Goal: Task Accomplishment & Management: Complete application form

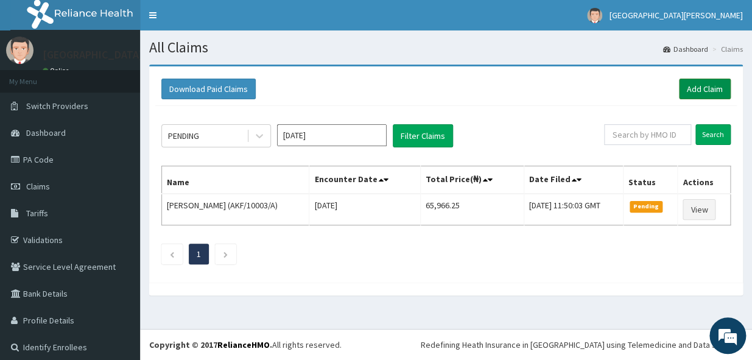
click at [686, 85] on link "Add Claim" at bounding box center [705, 89] width 52 height 21
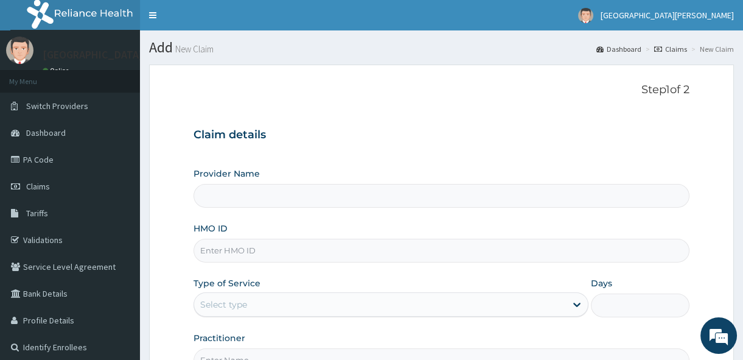
type input "[GEOGRAPHIC_DATA][PERSON_NAME]"
click at [273, 252] on input "HMO ID" at bounding box center [442, 251] width 496 height 24
type input "e"
type input "EKW/10026/A"
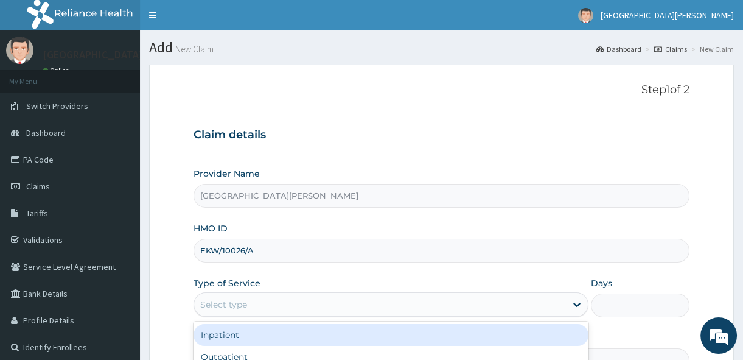
click at [278, 304] on div "Select type" at bounding box center [380, 304] width 372 height 19
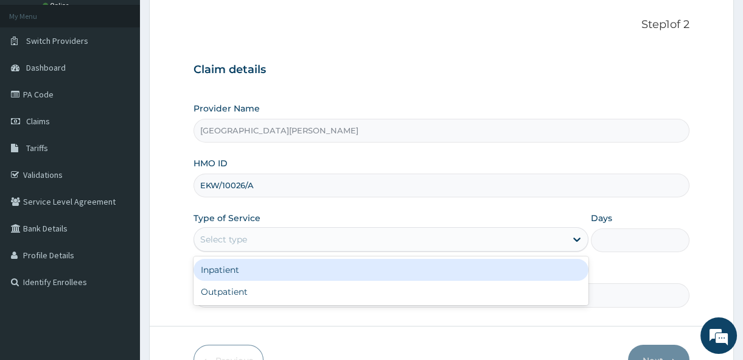
scroll to position [88, 0]
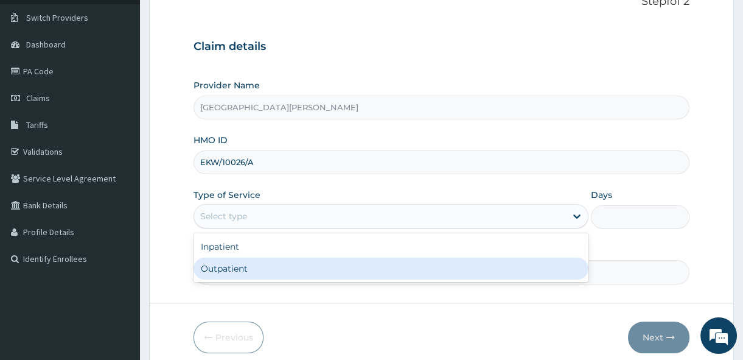
click at [519, 268] on div "Outpatient" at bounding box center [391, 269] width 395 height 22
type input "1"
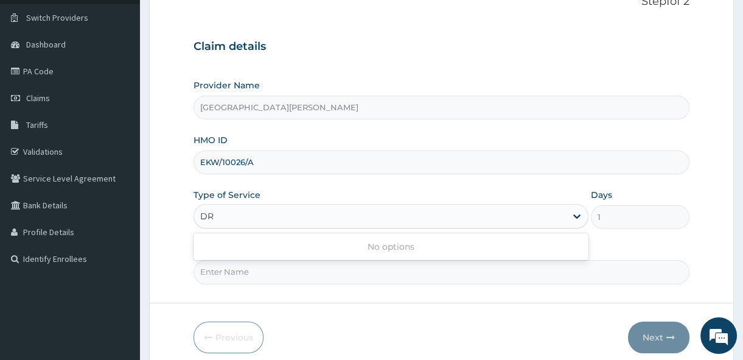
type input "D"
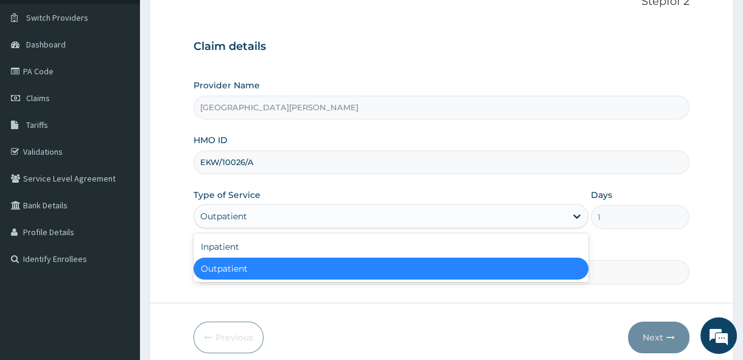
click at [476, 261] on div "Outpatient" at bounding box center [391, 269] width 395 height 22
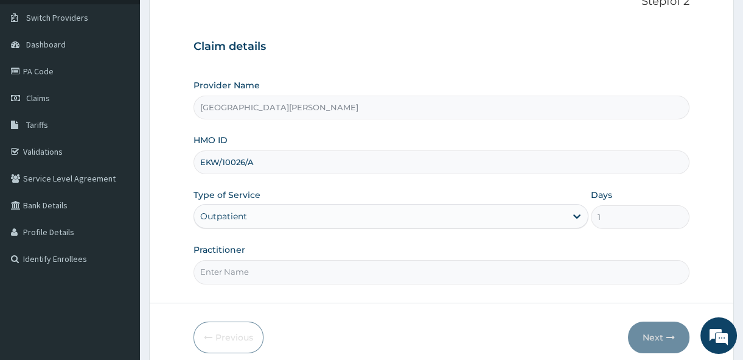
click at [239, 273] on input "Practitioner" at bounding box center [442, 272] width 496 height 24
type input "Dr. [DATE]."
click at [668, 337] on icon "button" at bounding box center [671, 337] width 9 height 9
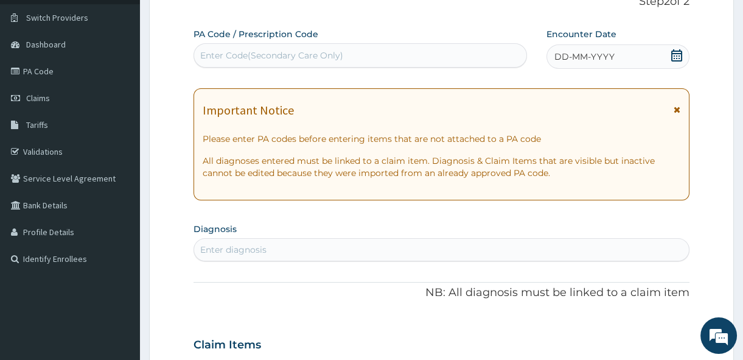
click at [675, 59] on icon at bounding box center [677, 55] width 12 height 12
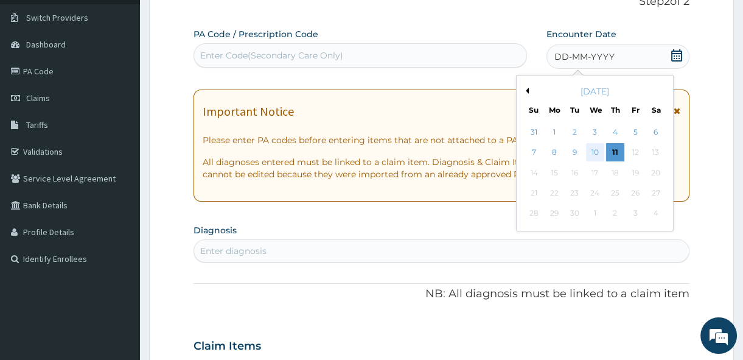
click at [592, 149] on div "10" at bounding box center [595, 153] width 18 height 18
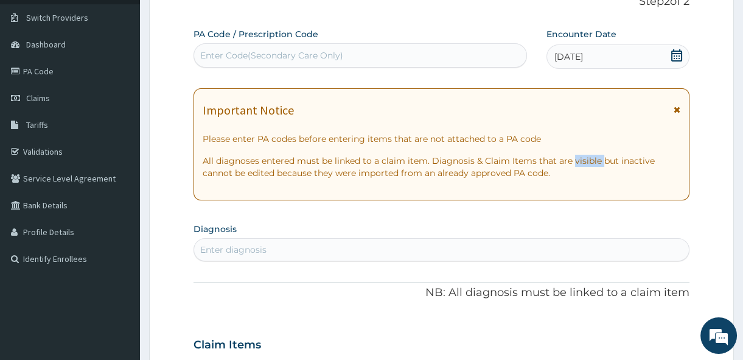
click at [592, 149] on div "Important Notice Please enter PA codes before entering items that are not attac…" at bounding box center [442, 144] width 496 height 112
drag, startPoint x: 592, startPoint y: 149, endPoint x: 718, endPoint y: 133, distance: 127.0
click at [718, 133] on form "Step 2 of 2 PA Code / Prescription Code Enter Code(Secondary Care Only) Encount…" at bounding box center [441, 361] width 585 height 770
click at [680, 111] on icon at bounding box center [677, 109] width 7 height 9
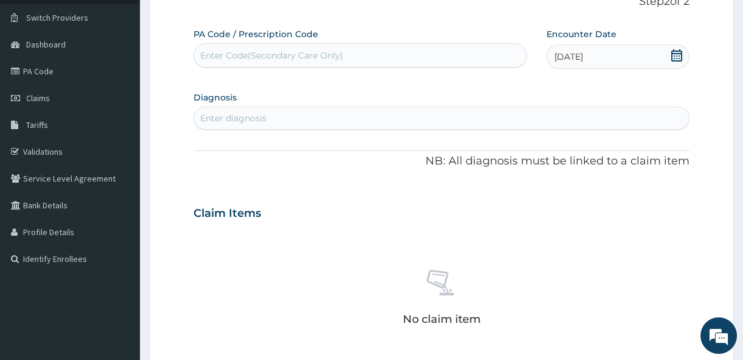
click at [234, 116] on div "Enter diagnosis" at bounding box center [233, 118] width 66 height 12
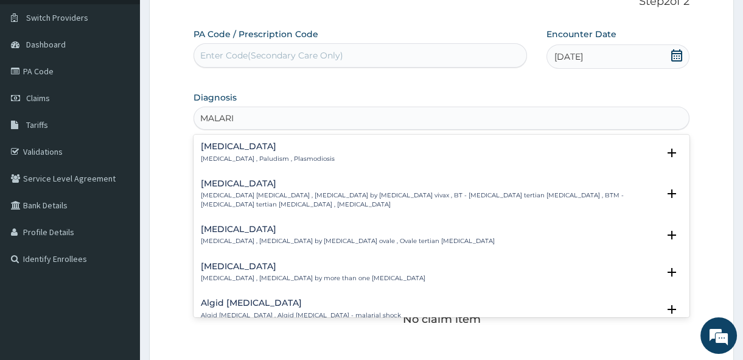
type input "[MEDICAL_DATA]"
click at [230, 145] on h4 "Malaria" at bounding box center [268, 146] width 134 height 9
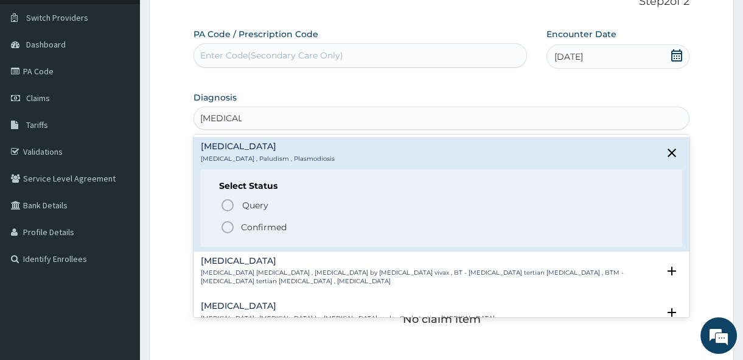
click at [225, 228] on icon "status option filled" at bounding box center [227, 227] width 15 height 15
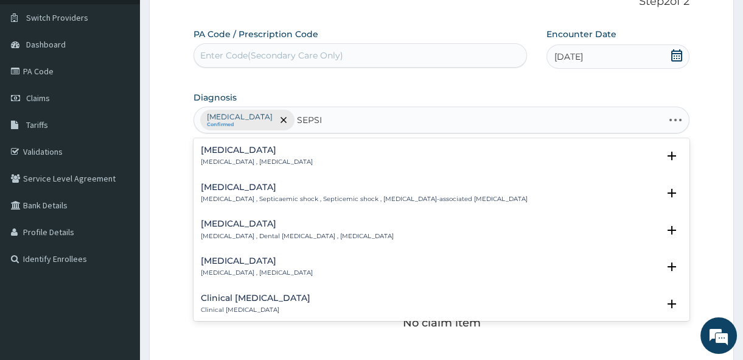
type input "SEPSIS"
click at [234, 153] on h4 "Sepsis" at bounding box center [257, 150] width 112 height 9
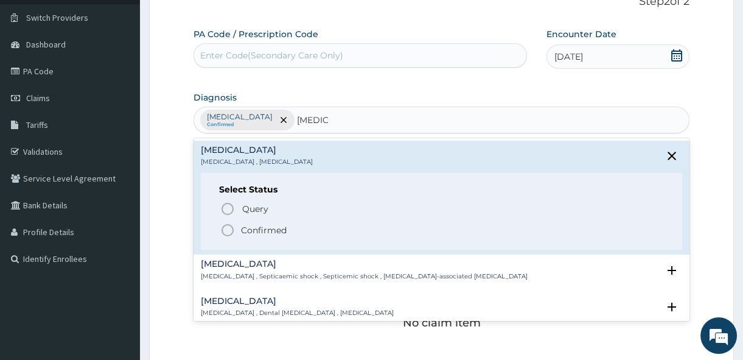
click at [226, 230] on icon "status option filled" at bounding box center [227, 230] width 15 height 15
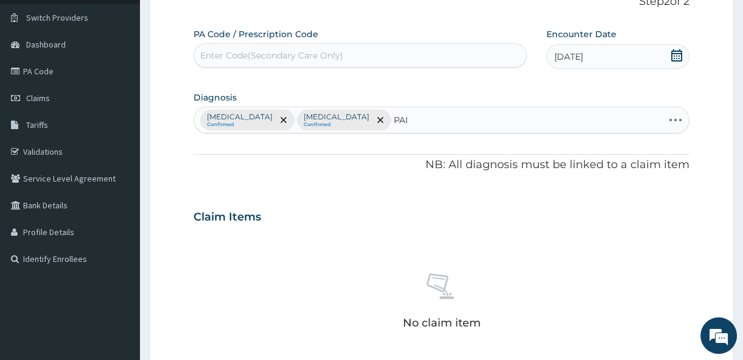
type input "PAIN"
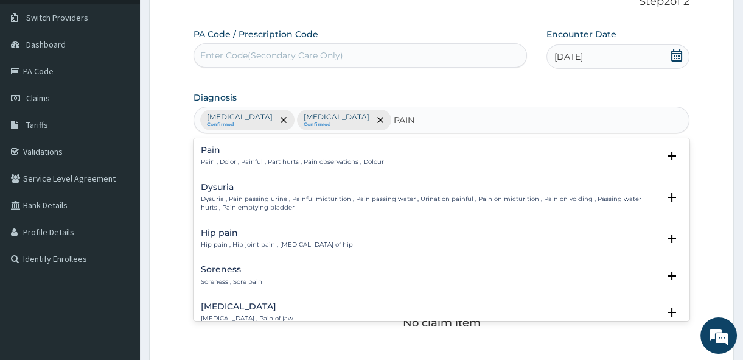
click at [221, 148] on h4 "Pain" at bounding box center [292, 150] width 183 height 9
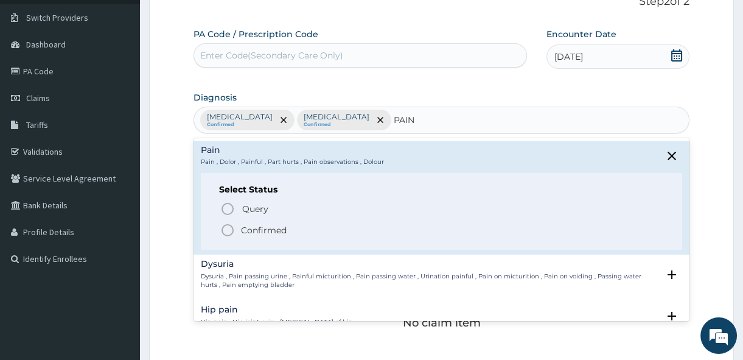
click at [225, 231] on icon "status option filled" at bounding box center [227, 230] width 15 height 15
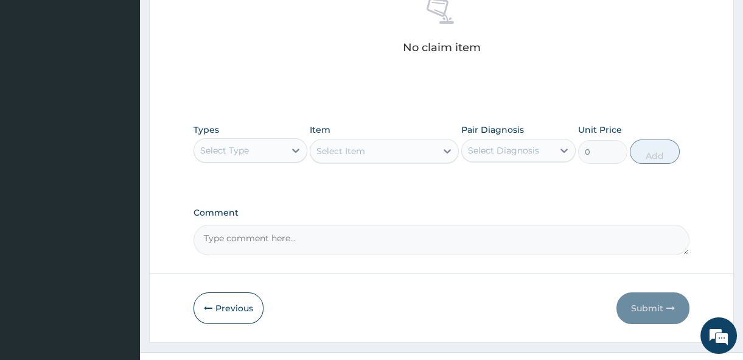
scroll to position [376, 0]
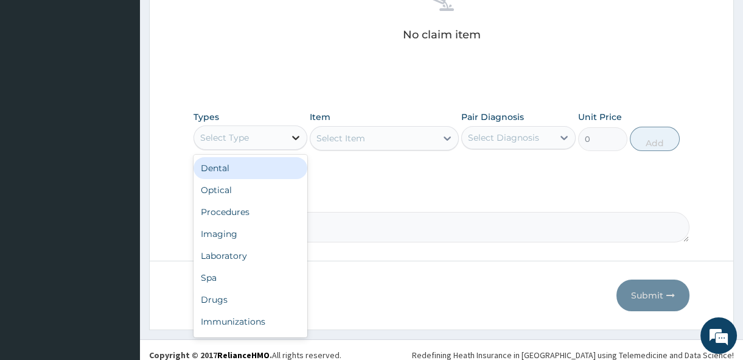
click at [295, 135] on icon at bounding box center [296, 138] width 12 height 12
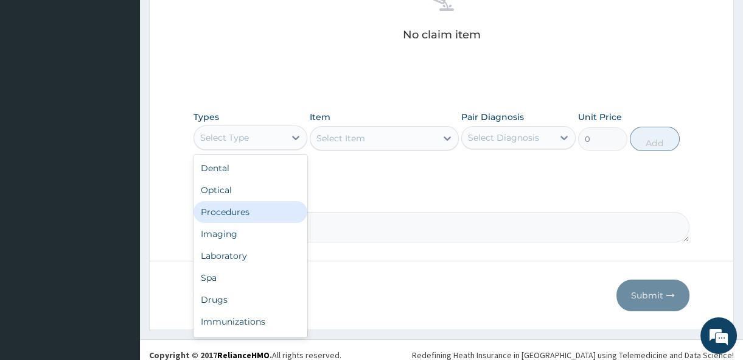
click at [259, 208] on div "Procedures" at bounding box center [251, 212] width 114 height 22
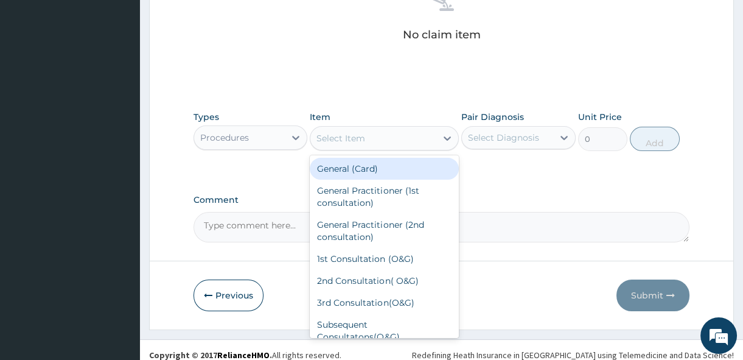
click at [444, 139] on icon at bounding box center [447, 138] width 12 height 12
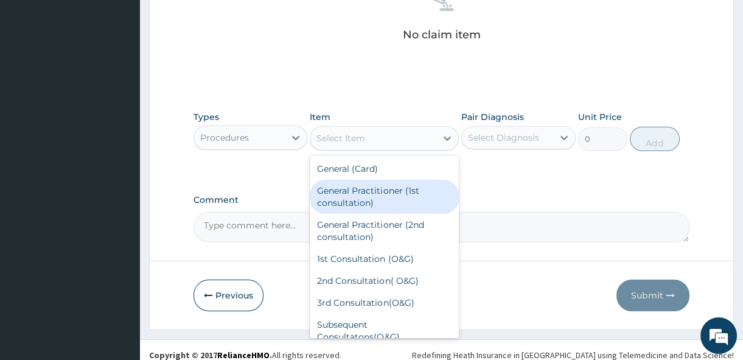
click at [408, 184] on div "General Practitioner (1st consultation)" at bounding box center [384, 197] width 149 height 34
type input "1500"
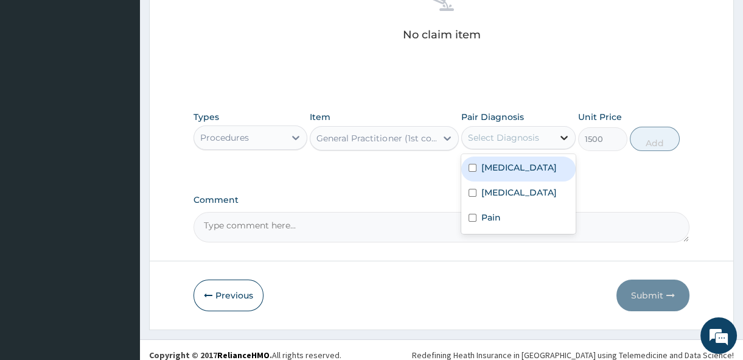
click at [566, 138] on icon at bounding box center [564, 138] width 12 height 12
click at [471, 167] on input "checkbox" at bounding box center [473, 168] width 8 height 8
checkbox input "true"
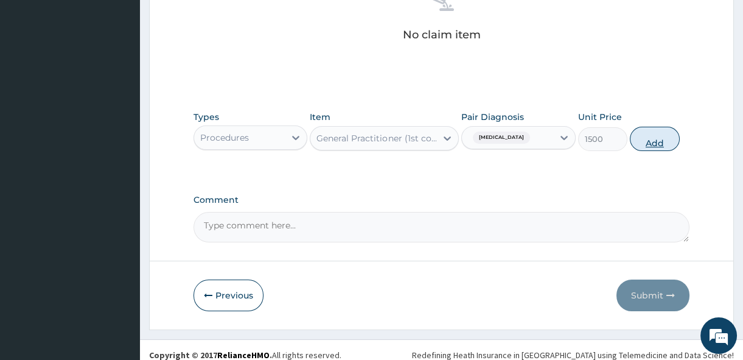
click at [651, 135] on button "Add" at bounding box center [655, 139] width 50 height 24
type input "0"
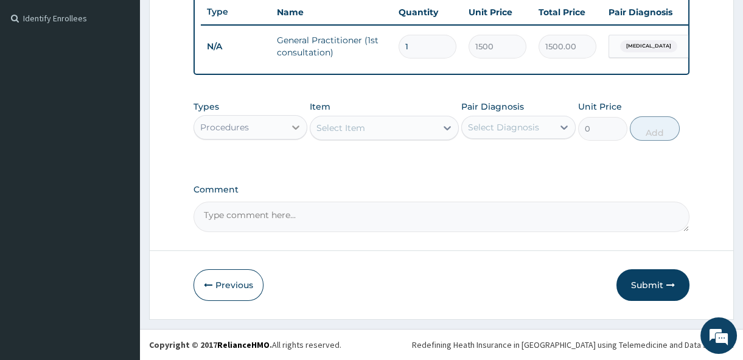
click at [295, 128] on icon at bounding box center [296, 127] width 7 height 4
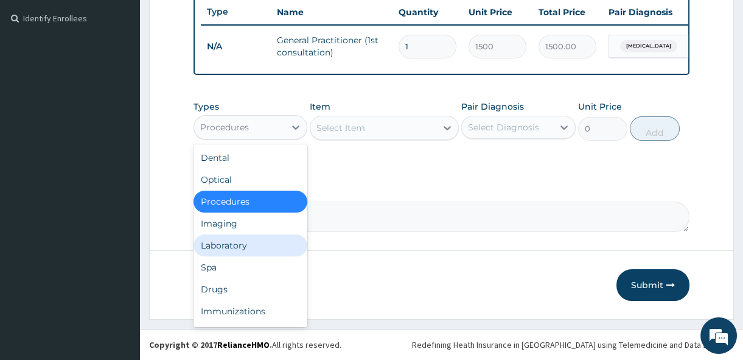
click at [268, 235] on div "Laboratory" at bounding box center [251, 245] width 114 height 22
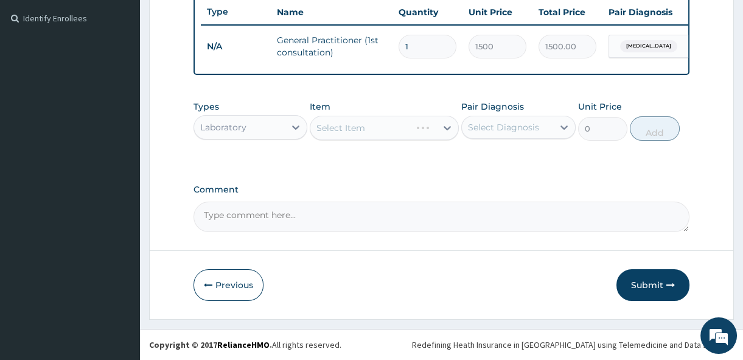
click at [443, 124] on div "Select Item" at bounding box center [384, 128] width 149 height 24
click at [444, 124] on icon at bounding box center [447, 128] width 12 height 12
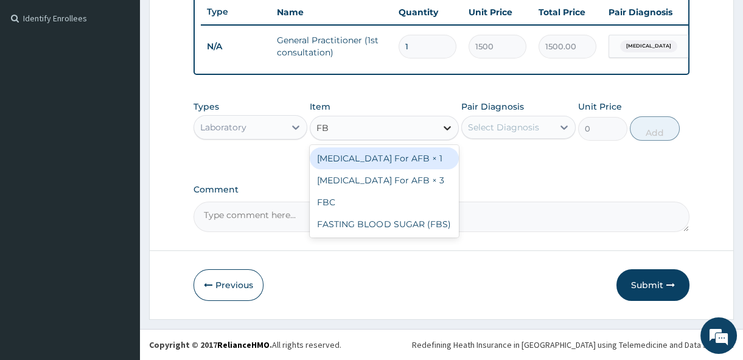
type input "FBC"
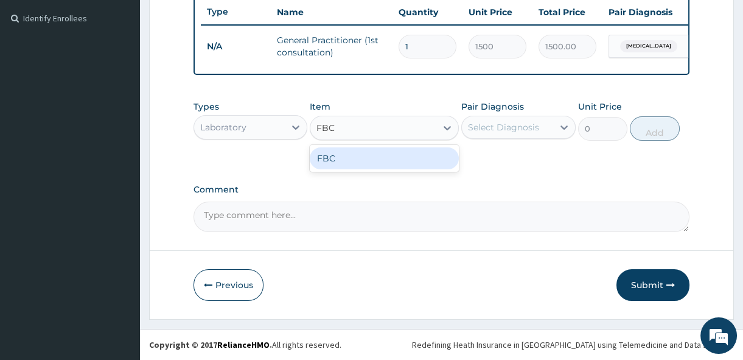
click at [443, 155] on div "FBC" at bounding box center [384, 158] width 149 height 22
type input "1600"
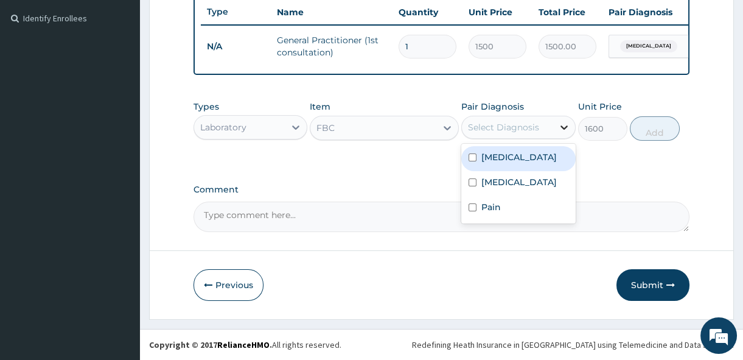
click at [560, 125] on icon at bounding box center [564, 127] width 12 height 12
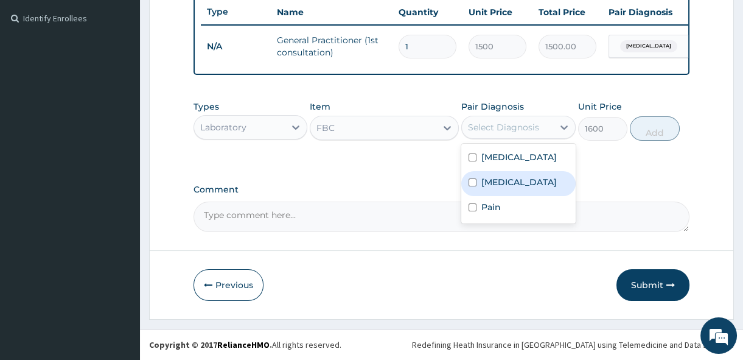
click at [471, 178] on input "checkbox" at bounding box center [473, 182] width 8 height 8
checkbox input "true"
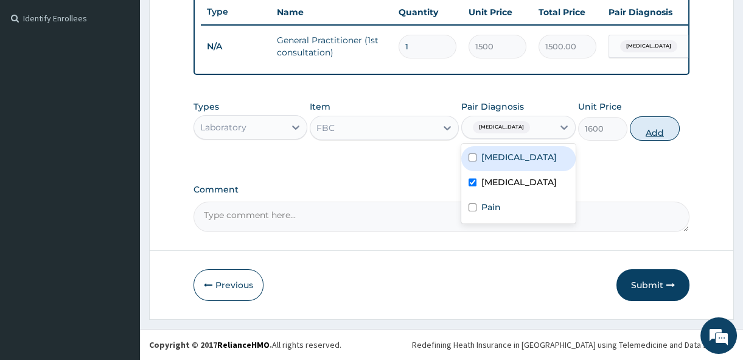
click at [647, 128] on button "Add" at bounding box center [655, 128] width 50 height 24
type input "0"
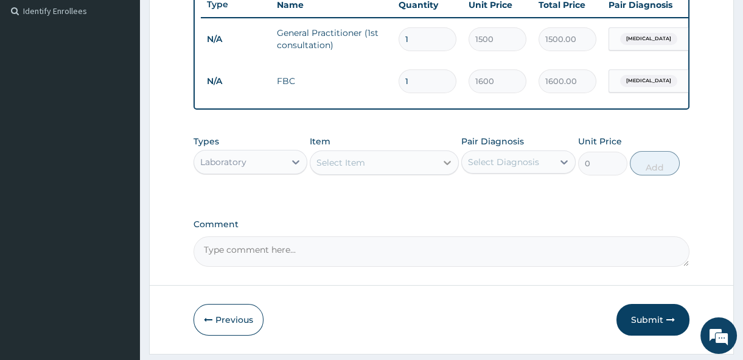
click at [451, 169] on icon at bounding box center [447, 162] width 12 height 12
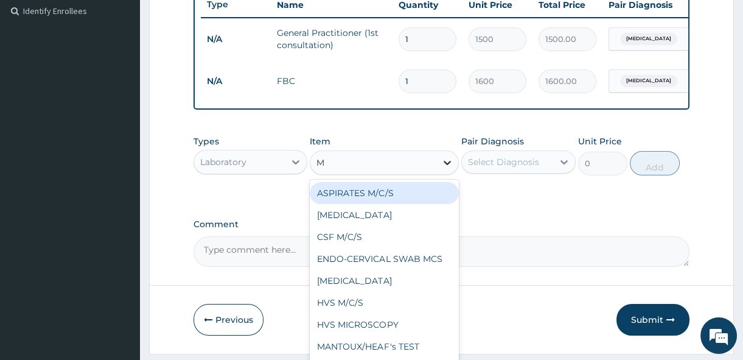
type input "MP"
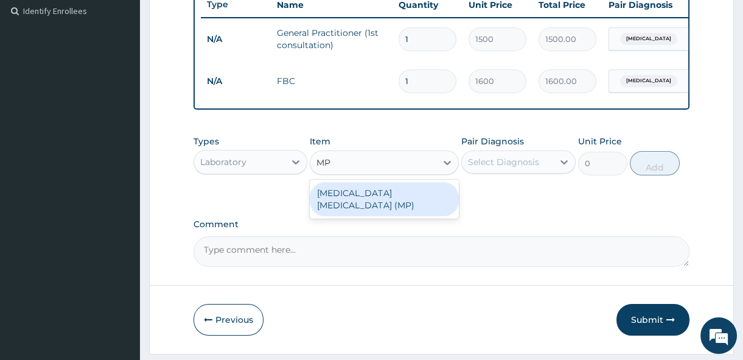
click at [441, 201] on div "MALARIA PARASITE (MP)" at bounding box center [384, 199] width 149 height 34
type input "560"
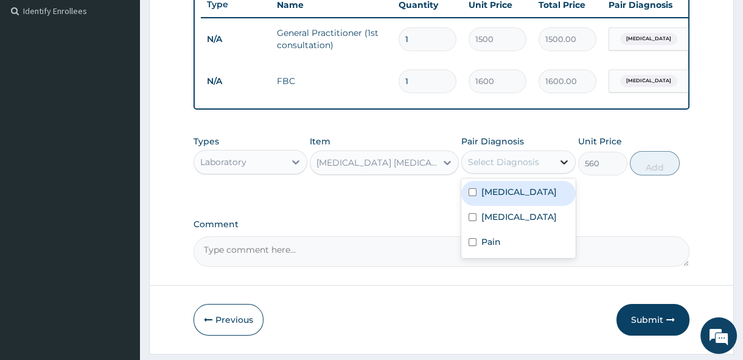
click at [564, 167] on icon at bounding box center [564, 162] width 12 height 12
click at [472, 196] on input "checkbox" at bounding box center [473, 192] width 8 height 8
checkbox input "true"
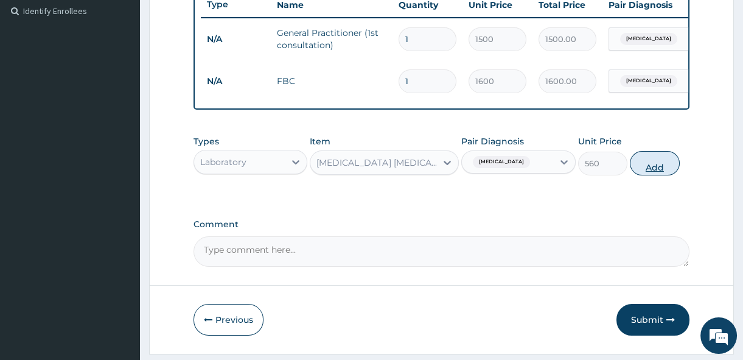
click at [654, 167] on button "Add" at bounding box center [655, 163] width 50 height 24
type input "0"
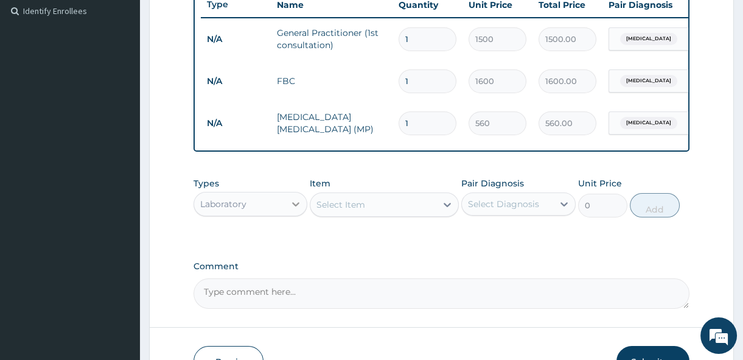
click at [298, 206] on icon at bounding box center [296, 204] width 7 height 4
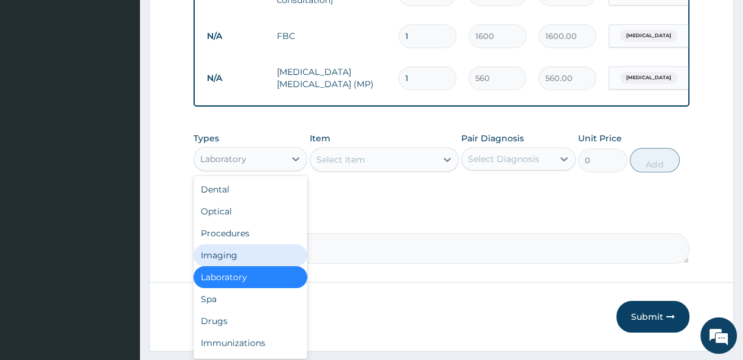
scroll to position [402, 0]
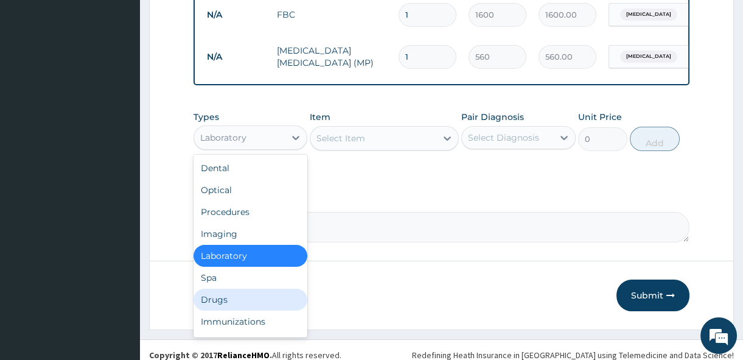
click at [249, 310] on div "Drugs" at bounding box center [251, 300] width 114 height 22
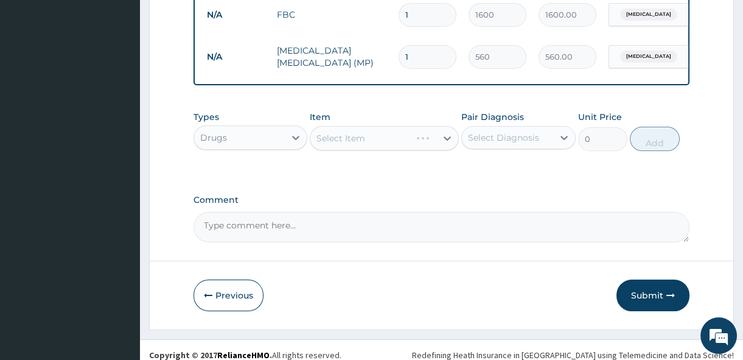
click at [449, 142] on div "Select Item" at bounding box center [384, 138] width 149 height 24
click at [449, 142] on icon at bounding box center [447, 138] width 12 height 12
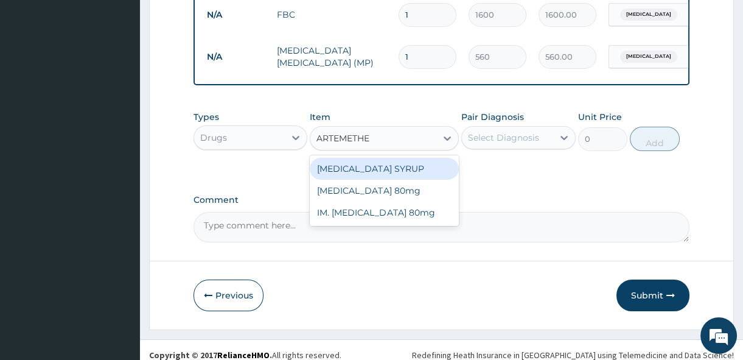
type input "ARTEMETHER"
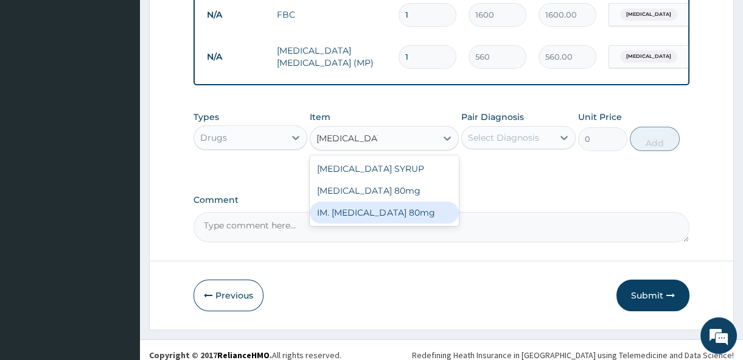
click at [420, 219] on div "IM. Artemether 80mg" at bounding box center [384, 213] width 149 height 22
type input "500"
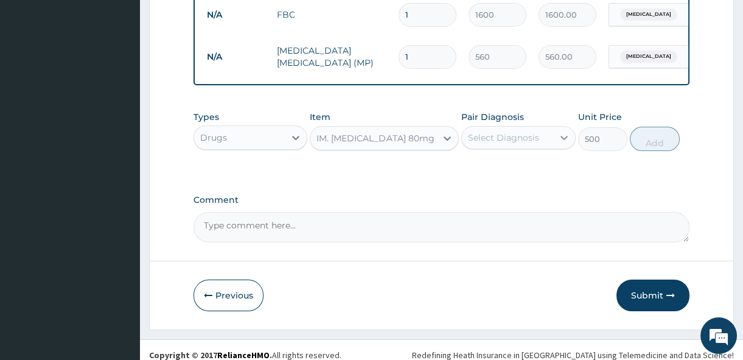
click at [570, 140] on icon at bounding box center [564, 138] width 12 height 12
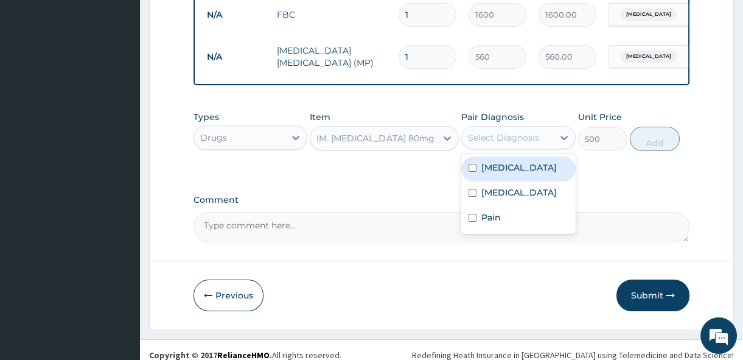
click at [471, 172] on input "checkbox" at bounding box center [473, 168] width 8 height 8
checkbox input "true"
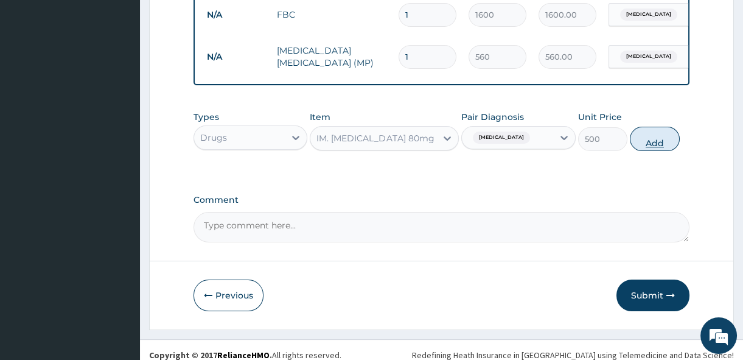
click at [650, 149] on button "Add" at bounding box center [655, 139] width 50 height 24
type input "0"
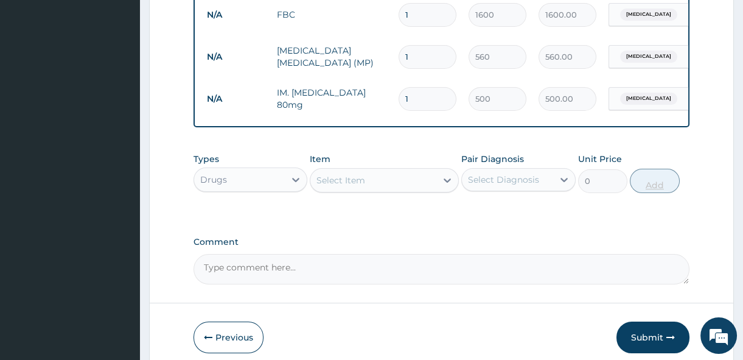
type input "0.00"
type input "6"
type input "3000.00"
type input "6"
click at [443, 186] on icon at bounding box center [447, 180] width 12 height 12
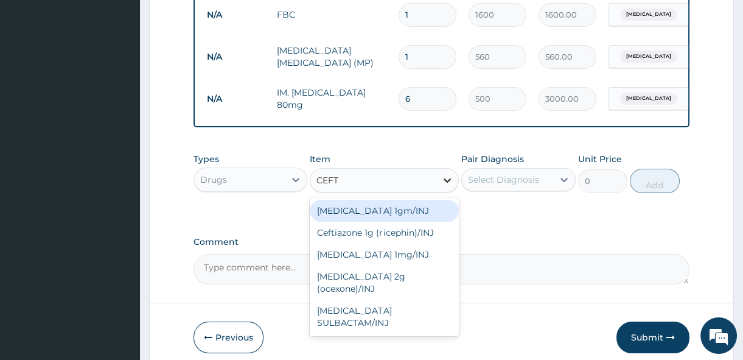
type input "CEFTR"
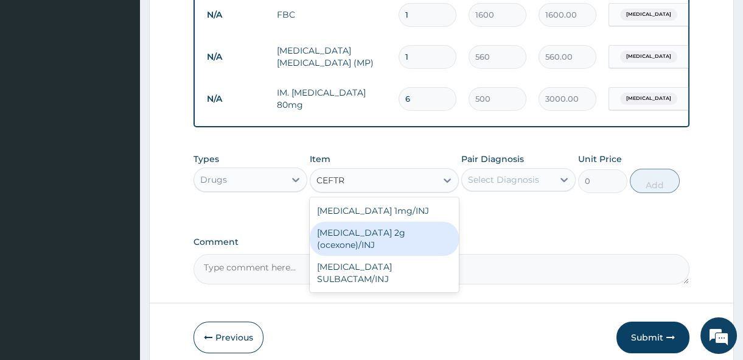
click at [396, 235] on div "Ceftriaxone 2g (ocexone)/INJ" at bounding box center [384, 239] width 149 height 34
type input "1391.25"
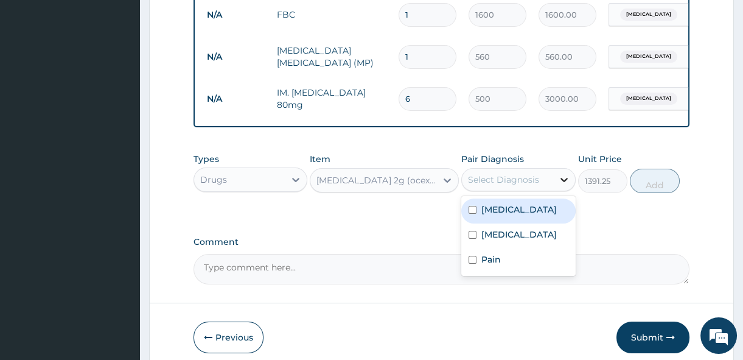
click at [564, 185] on icon at bounding box center [564, 180] width 12 height 12
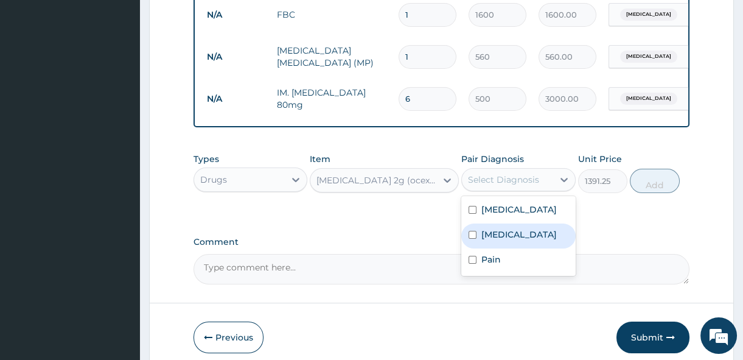
click at [473, 239] on input "checkbox" at bounding box center [473, 235] width 8 height 8
checkbox input "true"
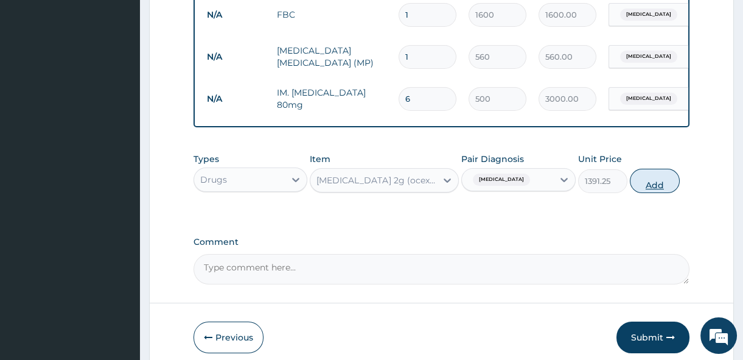
click at [658, 189] on button "Add" at bounding box center [655, 181] width 50 height 24
type input "0"
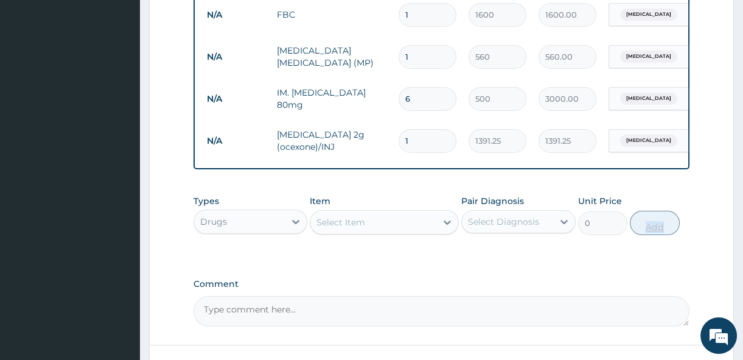
click at [658, 189] on div "PA Code / Prescription Code Enter Code(Secondary Care Only) Encounter Date 10-0…" at bounding box center [442, 20] width 496 height 612
click at [608, 289] on label "Comment" at bounding box center [442, 284] width 496 height 10
click at [608, 296] on textarea "Comment" at bounding box center [442, 311] width 496 height 30
click at [408, 139] on input "1" at bounding box center [428, 141] width 58 height 24
type input "0.00"
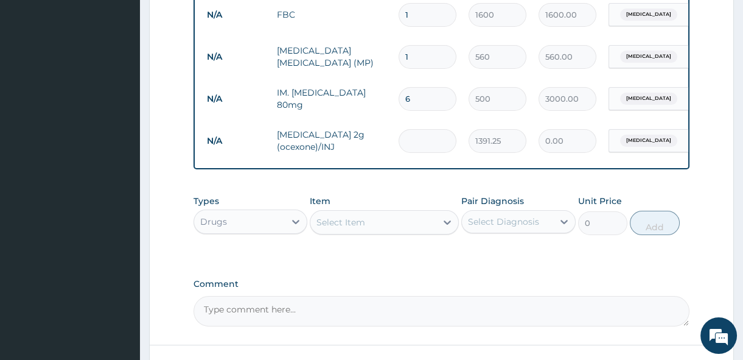
type input "3"
type input "4173.75"
type input "3"
click at [449, 225] on icon at bounding box center [447, 222] width 7 height 4
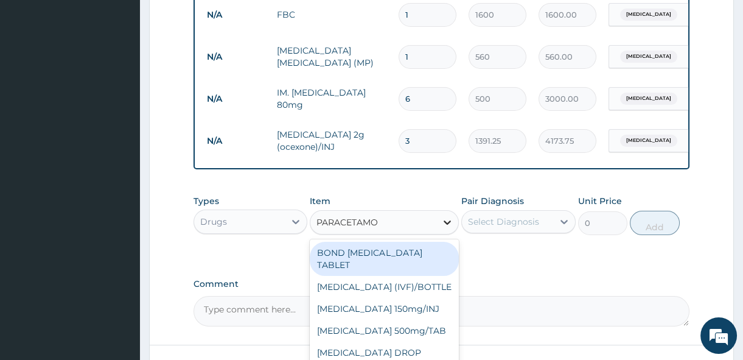
type input "PARACETAMOL"
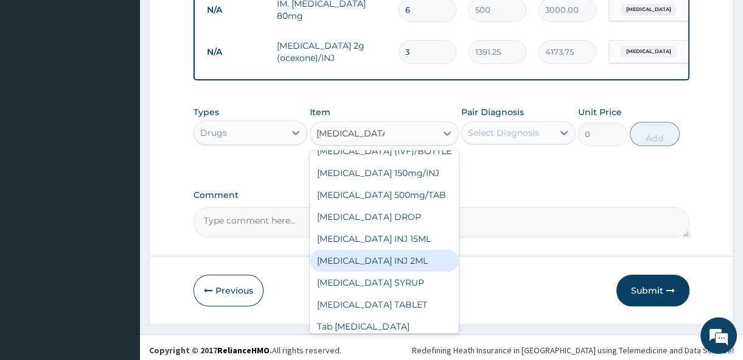
scroll to position [54, 0]
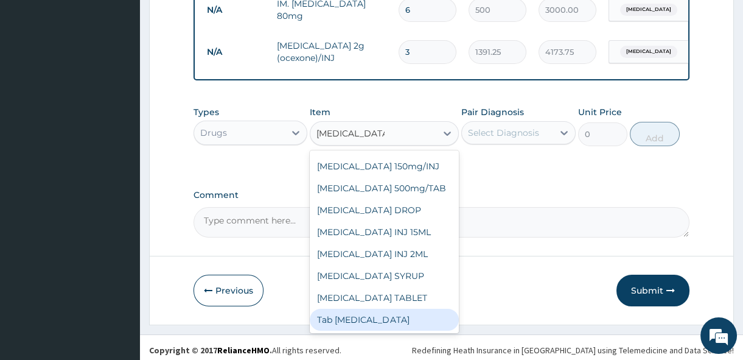
click at [421, 328] on div "Tab Paracetamol" at bounding box center [384, 320] width 149 height 22
type input "12"
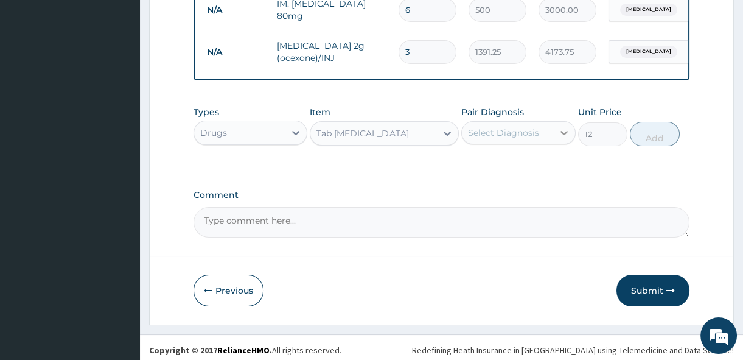
click at [563, 139] on icon at bounding box center [564, 133] width 12 height 12
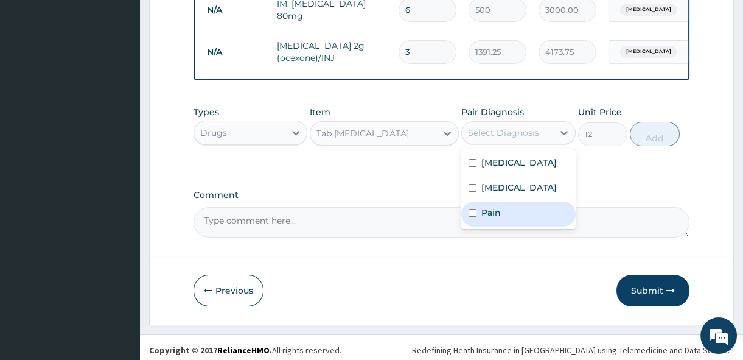
click at [474, 217] on input "checkbox" at bounding box center [473, 213] width 8 height 8
checkbox input "true"
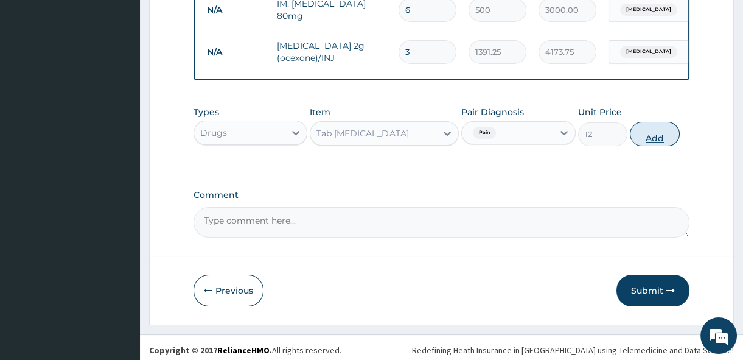
click at [659, 138] on button "Add" at bounding box center [655, 134] width 50 height 24
type input "0"
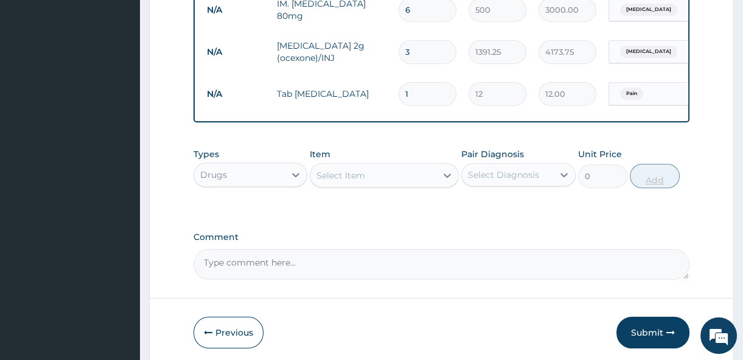
type input "18"
type input "216.00"
type input "18"
click at [445, 178] on icon at bounding box center [447, 176] width 7 height 4
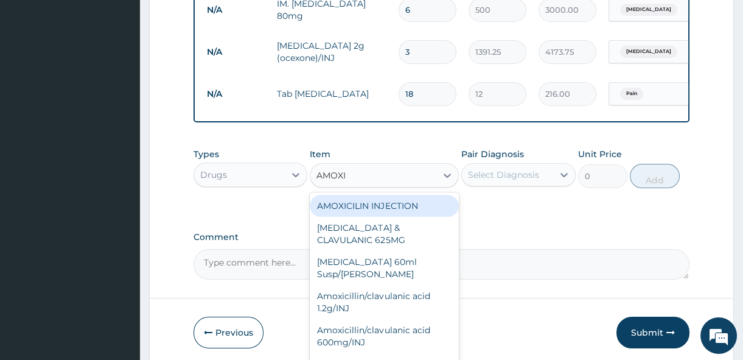
scroll to position [159, 0]
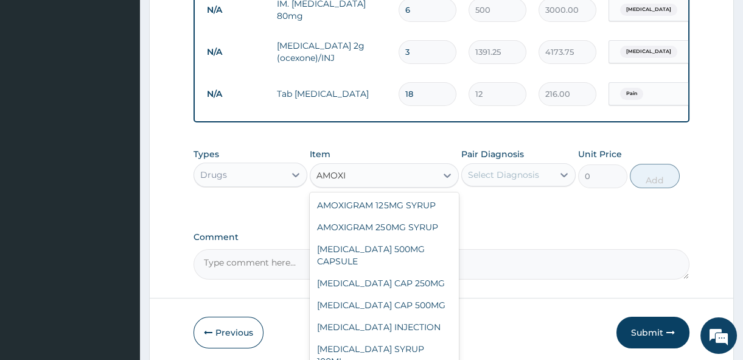
type input "AMOXI"
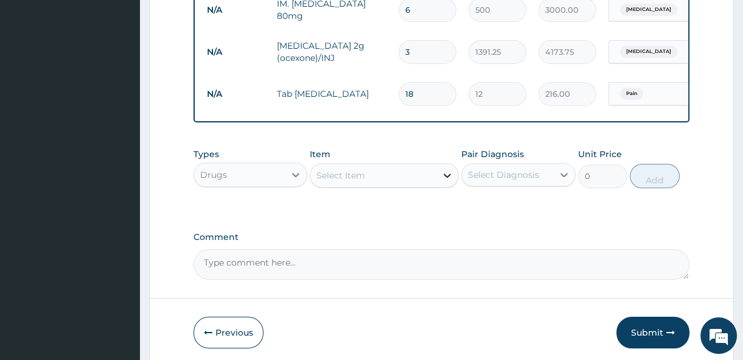
click at [447, 181] on icon at bounding box center [447, 175] width 12 height 12
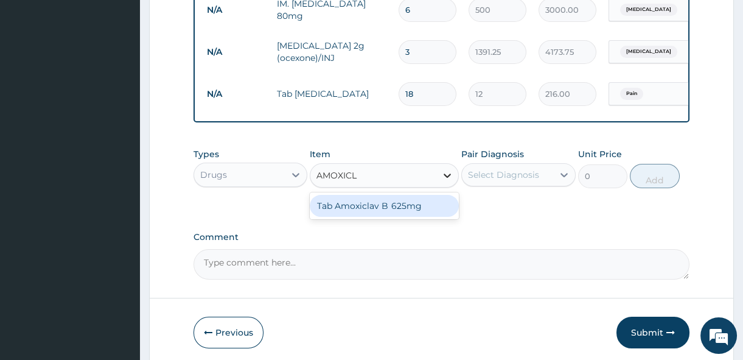
type input "AMOXICLA"
click at [435, 212] on div "Tab Amoxiclav B 625mg" at bounding box center [384, 206] width 149 height 22
type input "300"
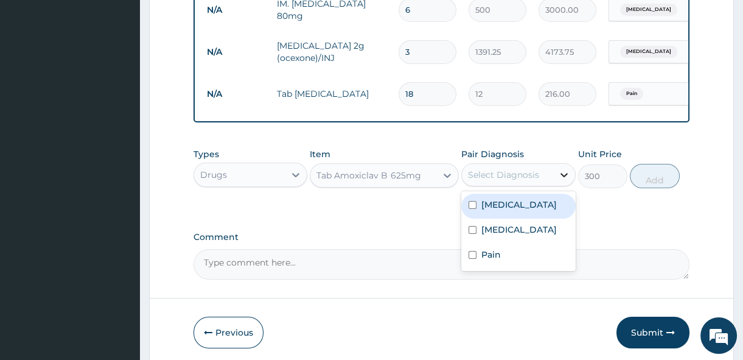
click at [558, 181] on icon at bounding box center [564, 175] width 12 height 12
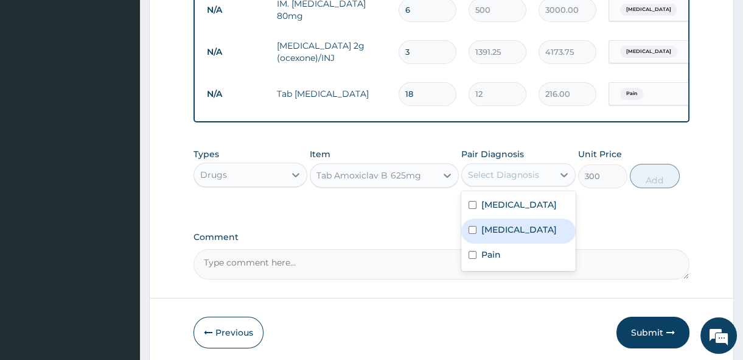
click at [474, 234] on input "checkbox" at bounding box center [473, 230] width 8 height 8
checkbox input "true"
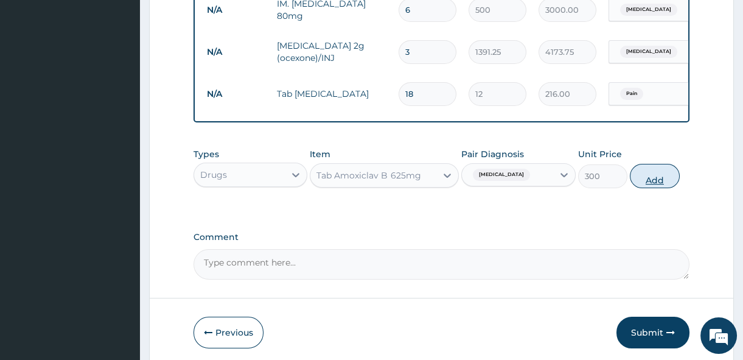
click at [648, 188] on button "Add" at bounding box center [655, 176] width 50 height 24
type input "0"
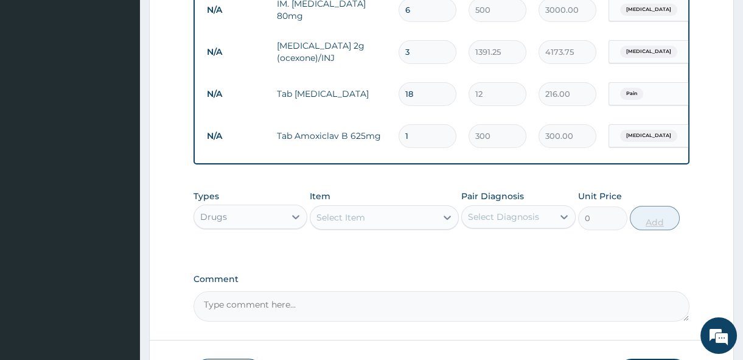
type input "10"
type input "3000.00"
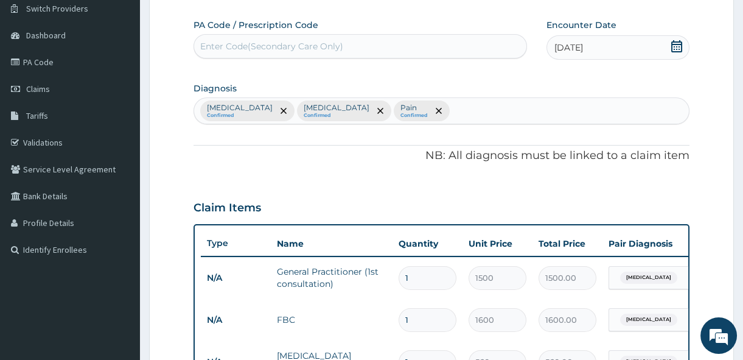
scroll to position [93, 0]
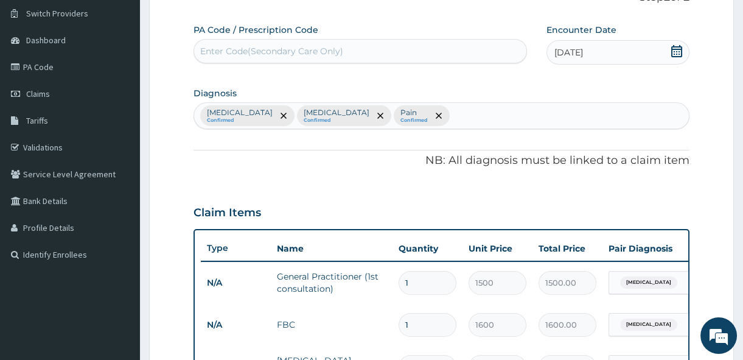
type input "10"
click at [377, 112] on div "Malaria Confirmed Sepsis Confirmed Pain Confirmed" at bounding box center [441, 116] width 495 height 26
type input "COUGH"
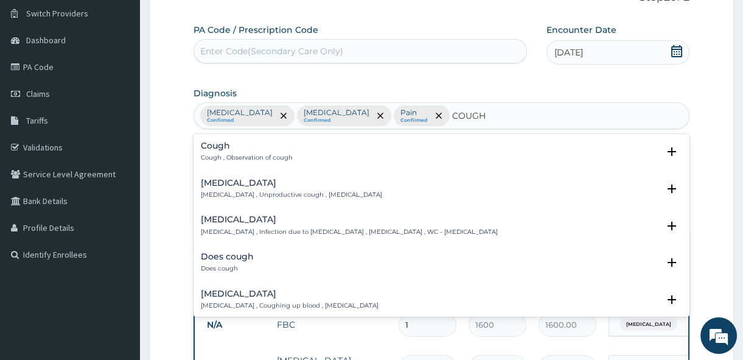
click at [224, 153] on p "Cough , Observation of cough" at bounding box center [247, 157] width 92 height 9
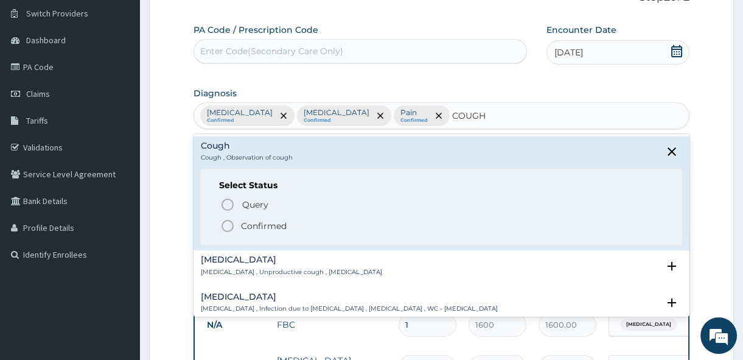
click at [227, 224] on icon "status option filled" at bounding box center [227, 226] width 15 height 15
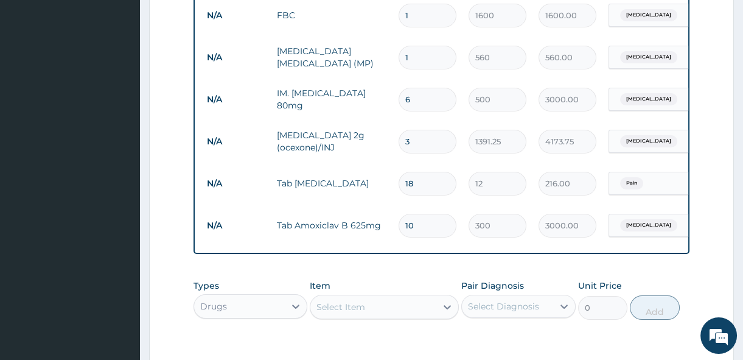
scroll to position [402, 0]
click at [444, 312] on icon at bounding box center [447, 306] width 12 height 12
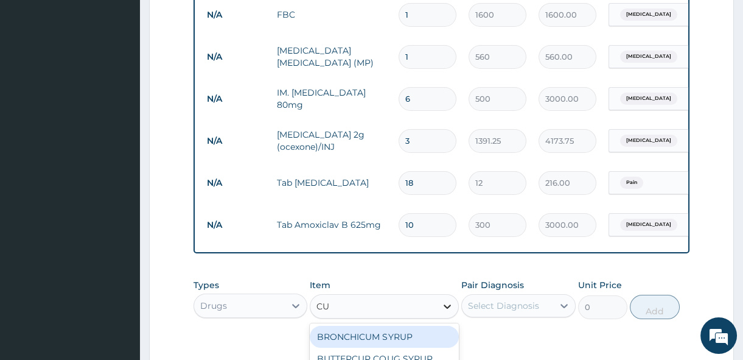
type input "CUP"
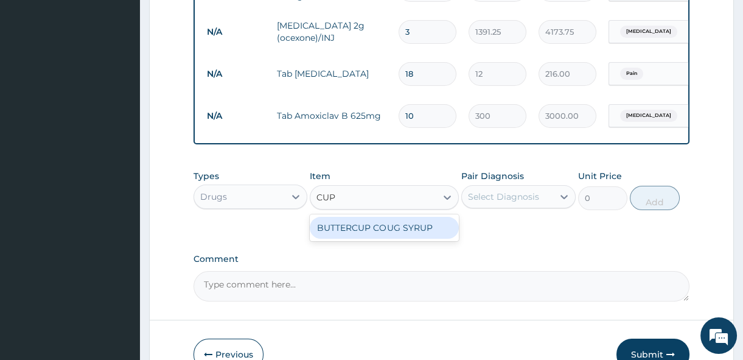
scroll to position [513, 0]
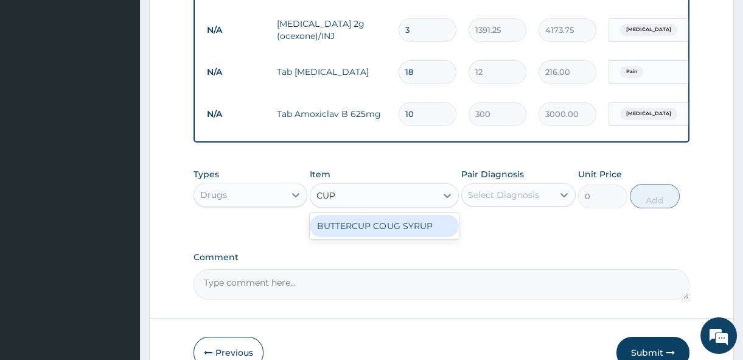
click at [433, 231] on div "BUTTERCUP COUG SYRUP" at bounding box center [384, 226] width 149 height 22
type input "1102.5"
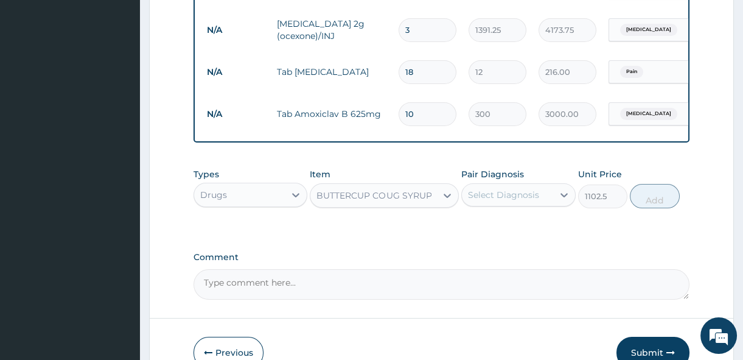
click at [432, 198] on div "BUTTERCUP COUG SYRUP" at bounding box center [373, 195] width 126 height 19
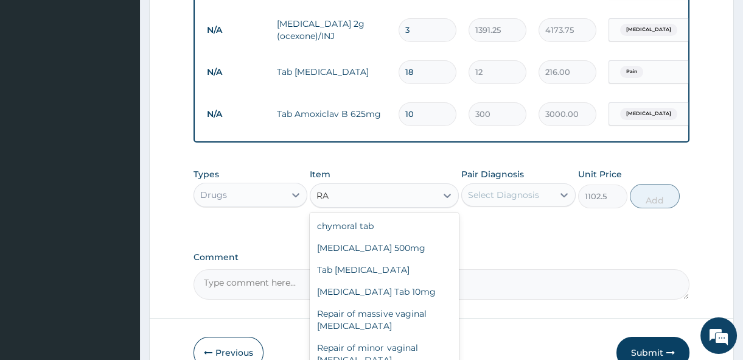
scroll to position [413, 0]
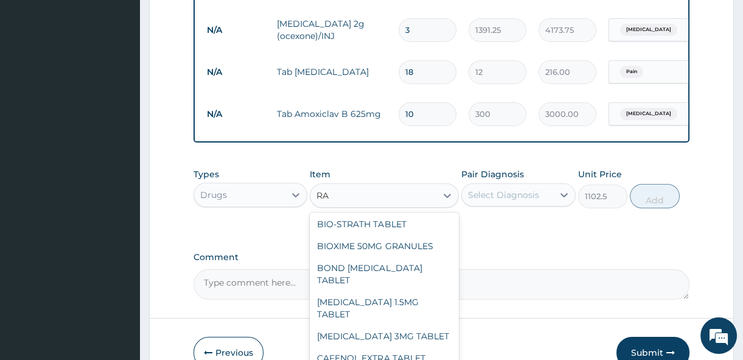
type input "R"
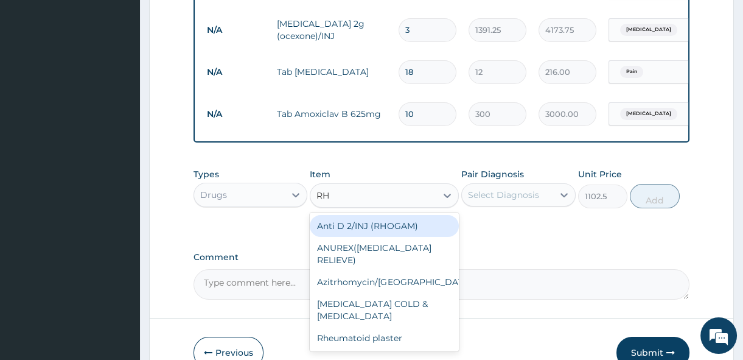
scroll to position [0, 0]
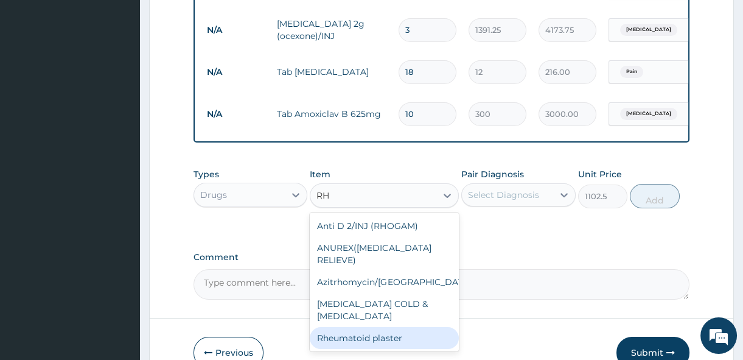
type input "R"
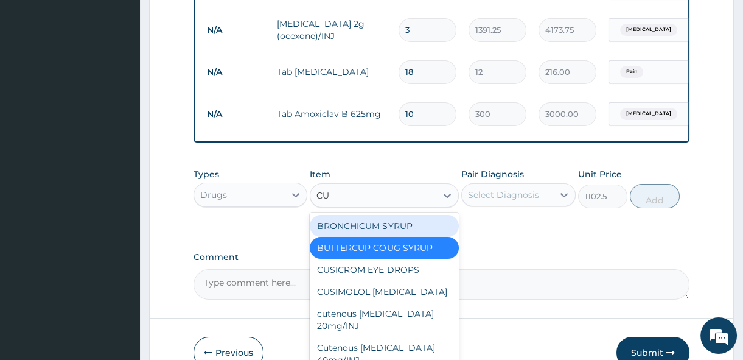
type input "CUP"
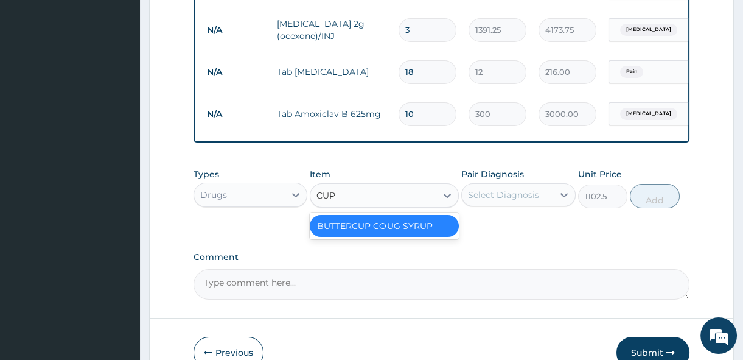
click at [426, 234] on div "BUTTERCUP COUG SYRUP" at bounding box center [384, 226] width 149 height 22
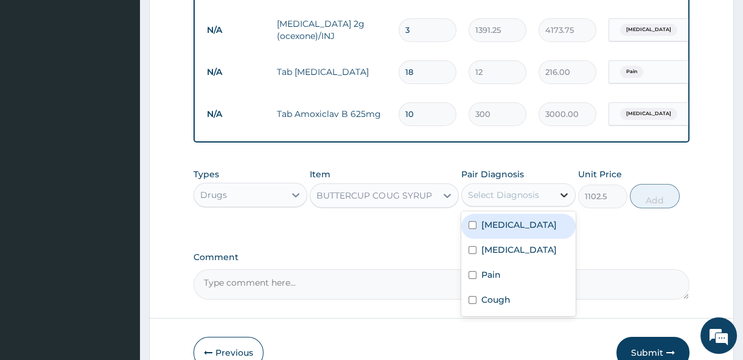
click at [565, 197] on icon at bounding box center [564, 195] width 7 height 4
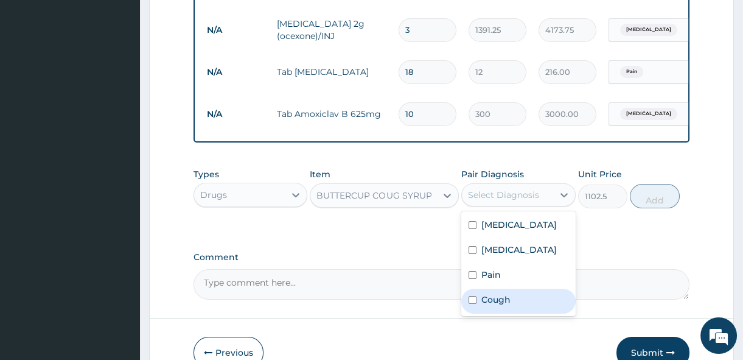
click at [474, 304] on input "checkbox" at bounding box center [473, 300] width 8 height 8
checkbox input "true"
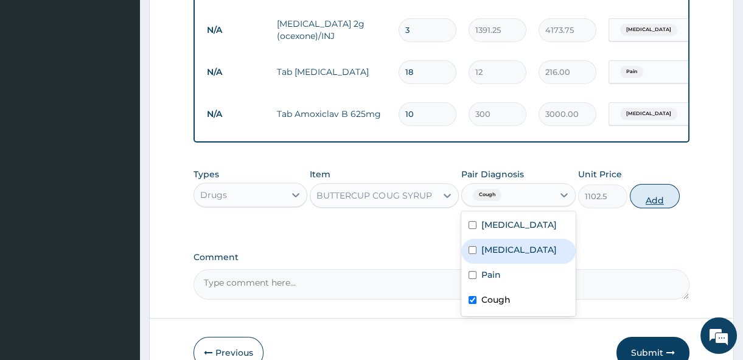
click at [657, 195] on button "Add" at bounding box center [655, 196] width 50 height 24
type input "0"
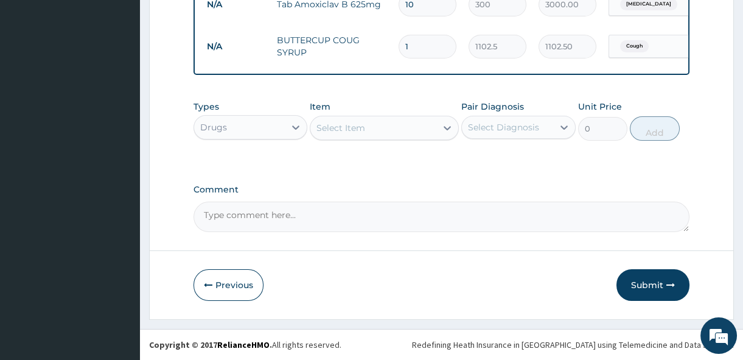
scroll to position [633, 0]
click at [652, 281] on button "Submit" at bounding box center [653, 285] width 73 height 32
